Goal: Find specific page/section: Find specific page/section

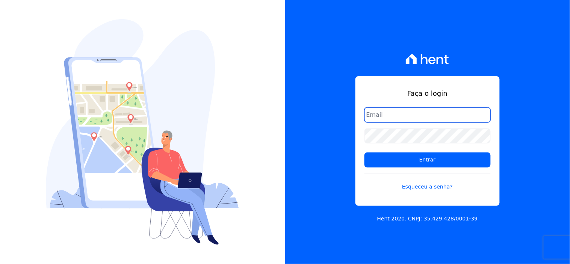
click at [421, 115] on input "email" at bounding box center [427, 114] width 126 height 15
type input "[EMAIL_ADDRESS][DOMAIN_NAME]"
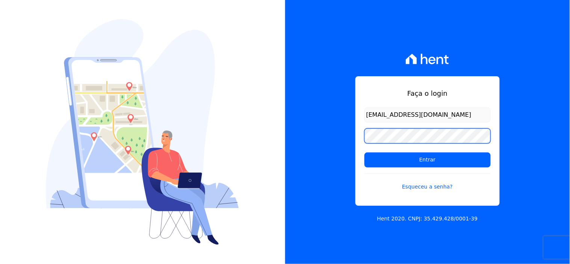
click at [364, 153] on input "Entrar" at bounding box center [427, 160] width 126 height 15
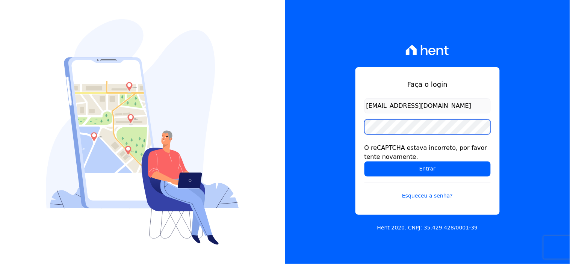
click at [364, 162] on input "Entrar" at bounding box center [427, 169] width 126 height 15
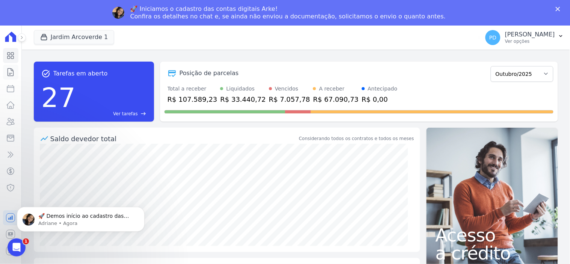
click at [8, 69] on icon at bounding box center [10, 72] width 9 height 9
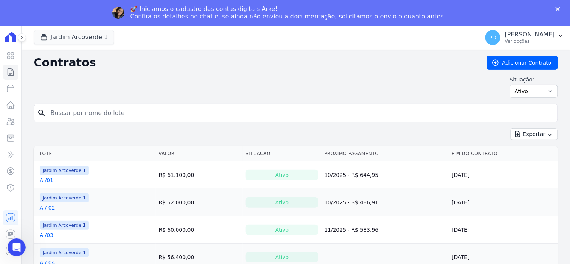
click at [74, 85] on div "Situação: Ativo Todos Pausado Distratado Rascunho Expirado Encerrado" at bounding box center [296, 87] width 524 height 22
click at [91, 115] on input "search" at bounding box center [300, 113] width 508 height 15
type input "a / 06"
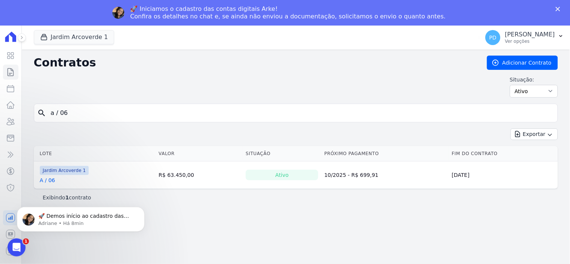
click at [46, 178] on link "A / 06" at bounding box center [47, 181] width 15 height 8
